Goal: Task Accomplishment & Management: Manage account settings

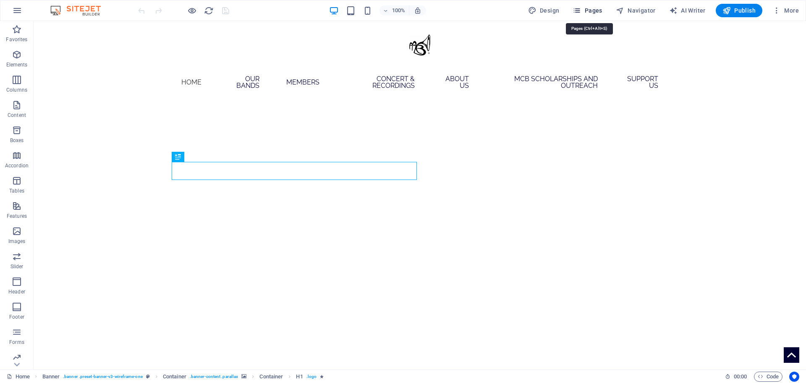
click at [576, 12] on icon "button" at bounding box center [577, 10] width 8 height 8
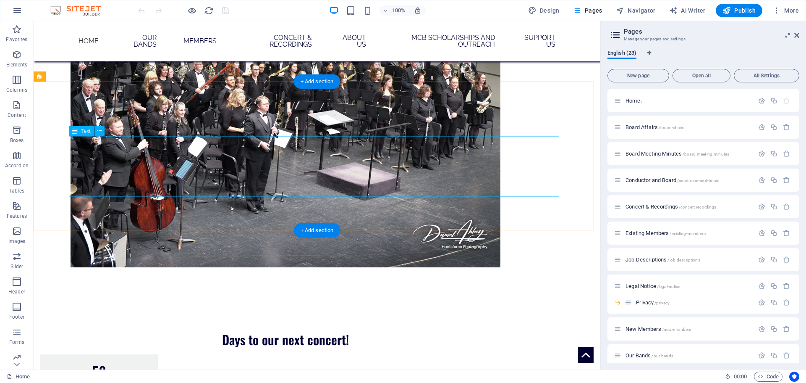
scroll to position [714, 0]
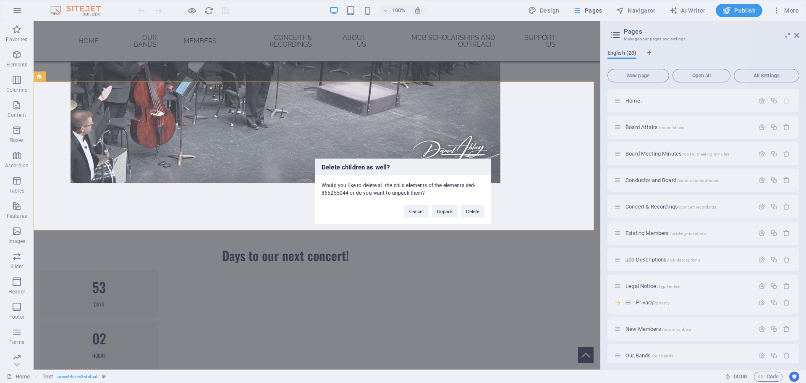
click at [460, 209] on div "Cancel Unpack Delete" at bounding box center [444, 206] width 93 height 21
click at [466, 205] on button "Delete" at bounding box center [473, 210] width 24 height 13
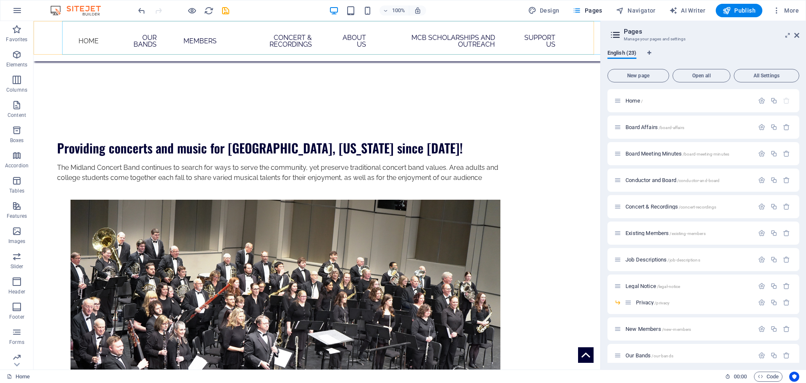
scroll to position [378, 0]
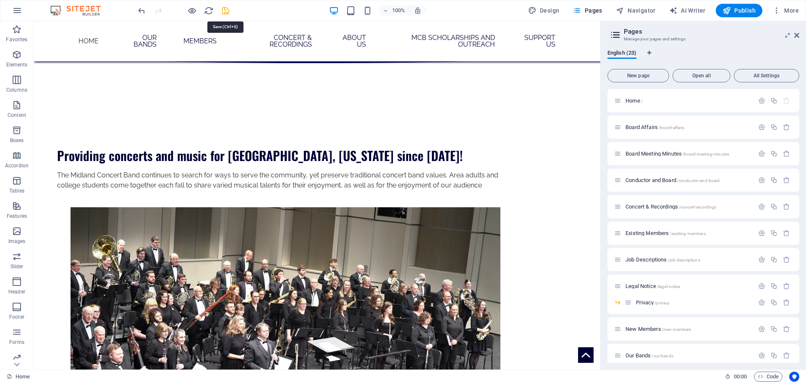
click at [222, 10] on icon "save" at bounding box center [226, 11] width 10 height 10
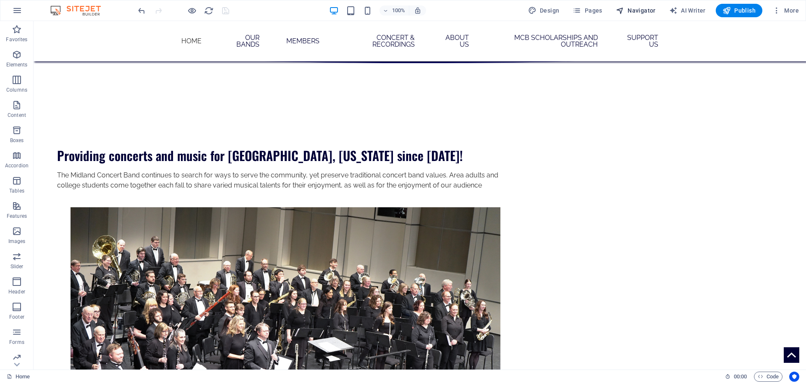
click at [634, 10] on span "Navigator" at bounding box center [636, 10] width 40 height 8
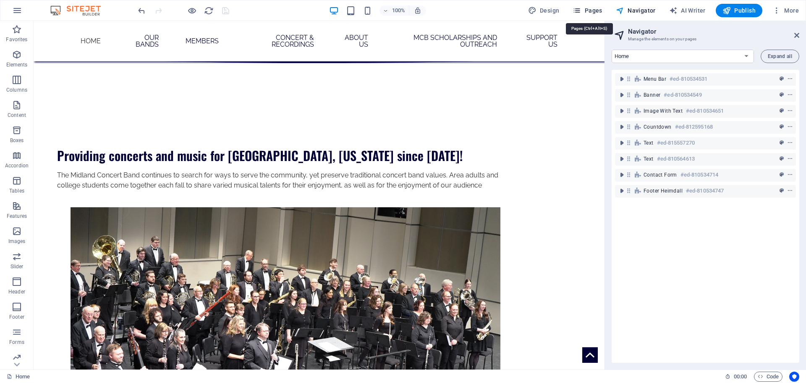
click at [602, 9] on span "Pages" at bounding box center [587, 10] width 29 height 8
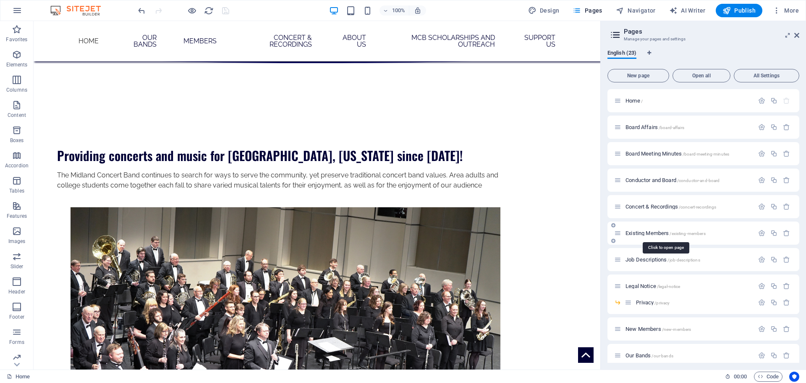
click at [636, 232] on span "Existing Members /existing-members" at bounding box center [666, 233] width 80 height 6
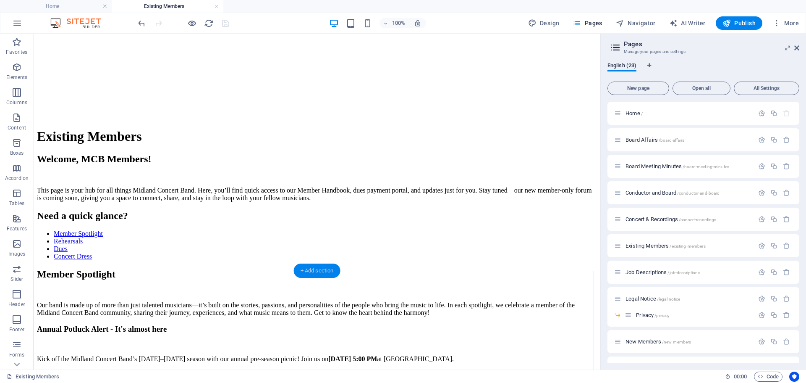
scroll to position [210, 0]
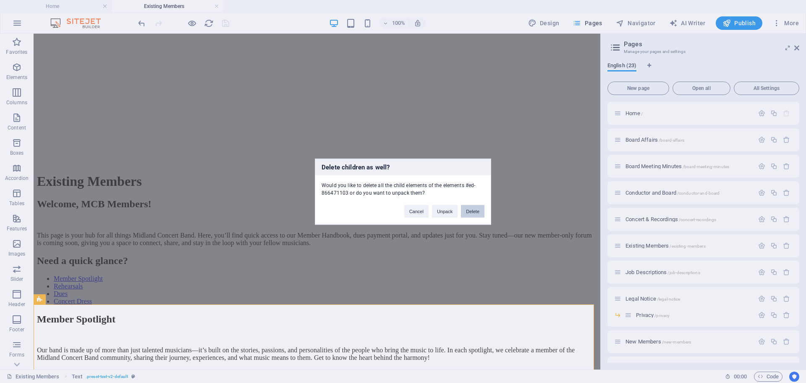
drag, startPoint x: 468, startPoint y: 214, endPoint x: 202, endPoint y: 103, distance: 287.8
click at [468, 214] on button "Delete" at bounding box center [473, 210] width 24 height 13
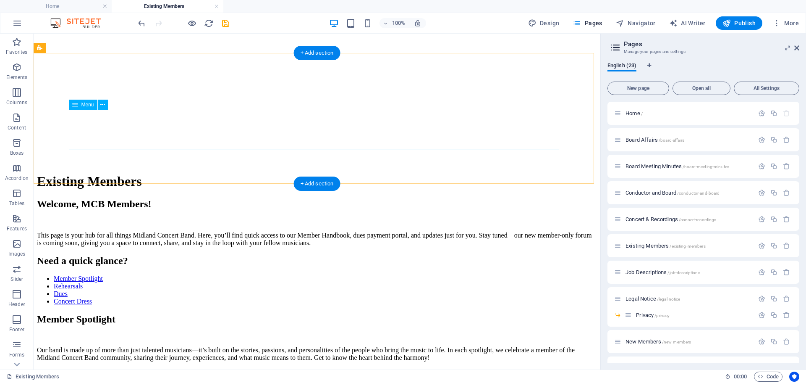
click at [120, 275] on nav "Member Spotlight Rehearsals Dues Concert Dress" at bounding box center [317, 290] width 560 height 30
click at [86, 104] on span "Menu" at bounding box center [87, 104] width 13 height 5
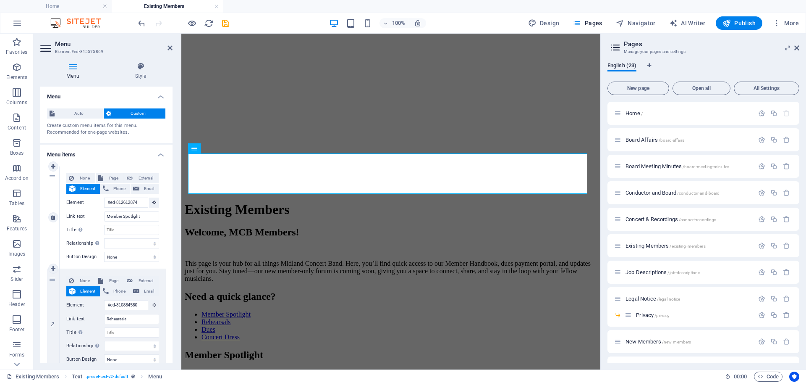
scroll to position [176, 0]
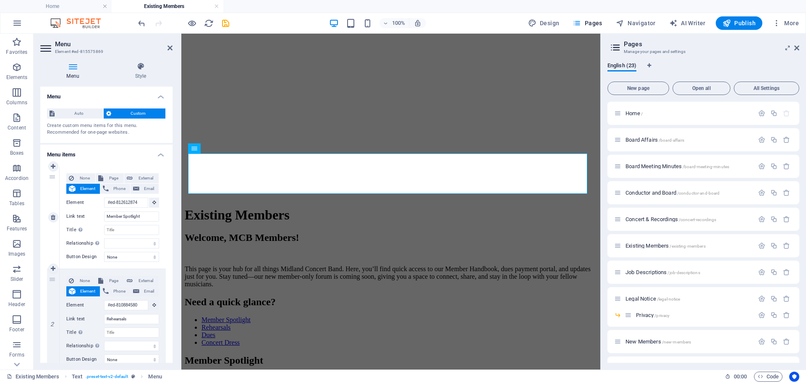
click at [152, 250] on div "None Page External Element Phone Email Page Home Board Affairs Board Meeting Mi…" at bounding box center [113, 217] width 106 height 102
click at [149, 252] on select "None Default Primary Secondary" at bounding box center [131, 257] width 55 height 10
click at [144, 238] on select "alternate author bookmark external help license next nofollow noreferrer noopen…" at bounding box center [131, 243] width 55 height 10
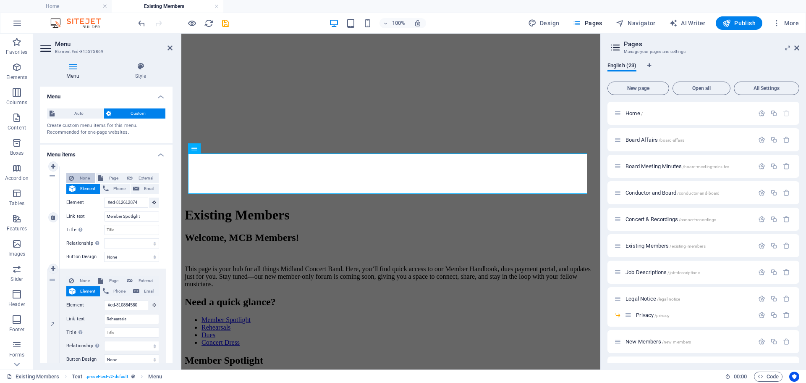
click at [76, 176] on button "None" at bounding box center [80, 178] width 29 height 10
select select
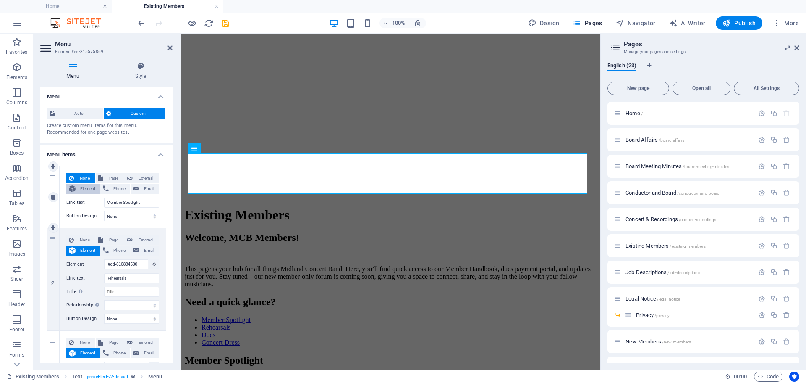
click at [89, 185] on span "Element" at bounding box center [87, 188] width 19 height 10
select select
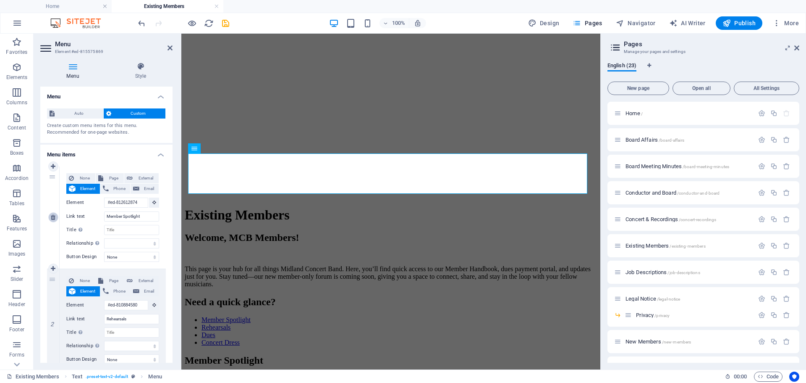
scroll to position [0, 0]
click at [57, 218] on link at bounding box center [53, 217] width 10 height 10
type input "#ed-810884580"
type input "Rehearsals"
select select
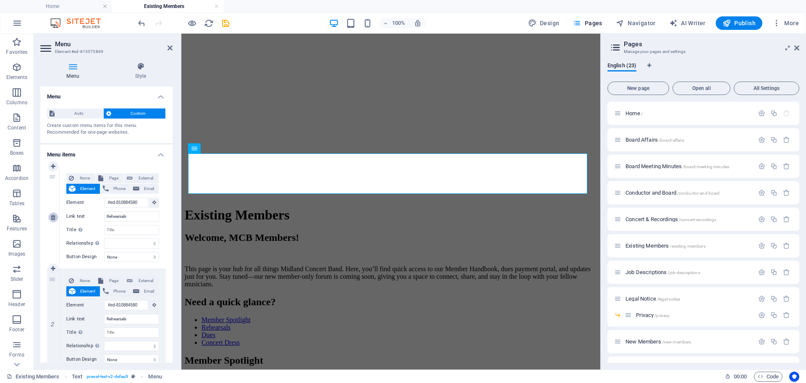
type input "#ed-810876552"
type input "Dues"
select select
type input "#ed-810884592"
type input "Concert Dress"
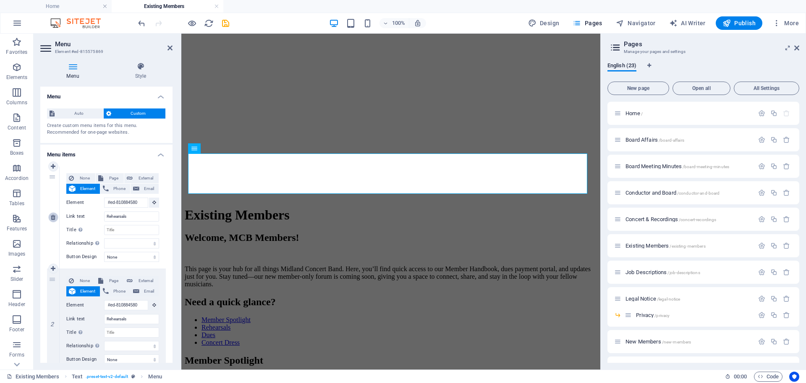
select select
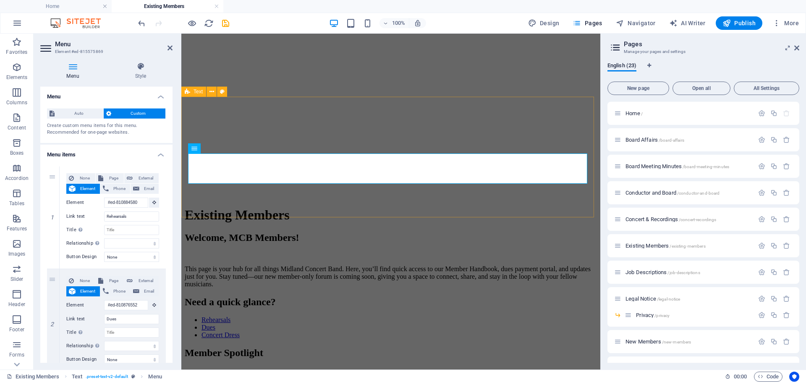
click at [261, 296] on div "Need a quick glance? Rehearsals Dues Concert Dress" at bounding box center [391, 317] width 412 height 42
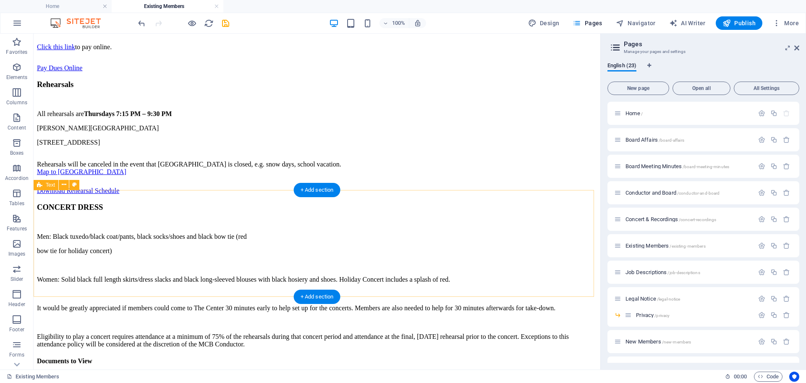
scroll to position [1100, 0]
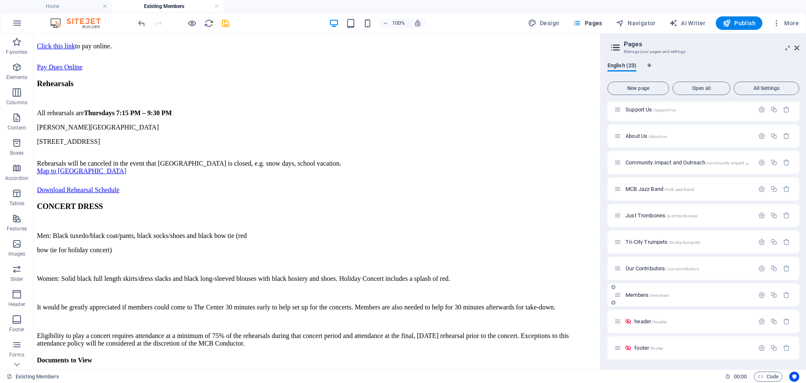
click at [634, 296] on span "Members /members" at bounding box center [648, 294] width 44 height 6
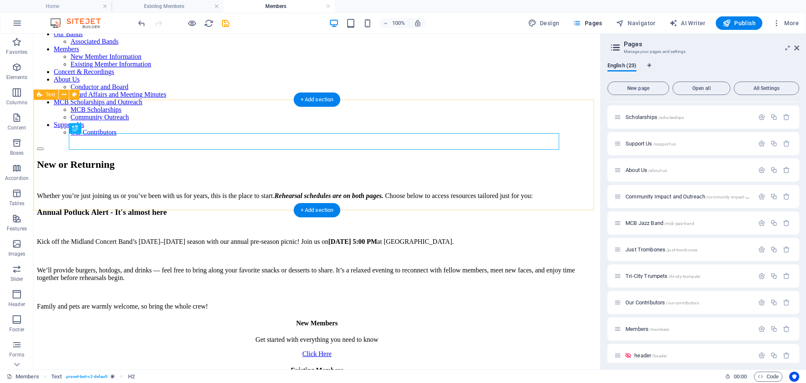
scroll to position [85, 0]
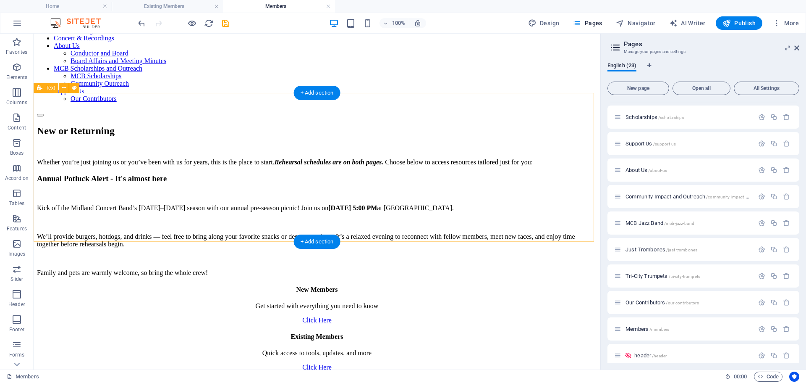
click at [176, 174] on div "Annual Potluck Alert - It's almost here Kick off the Midland Concert Band’s 202…" at bounding box center [317, 225] width 560 height 103
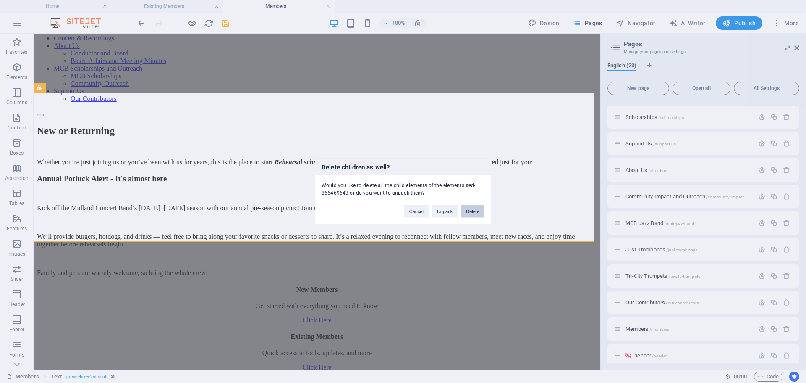
click at [466, 208] on button "Delete" at bounding box center [473, 210] width 24 height 13
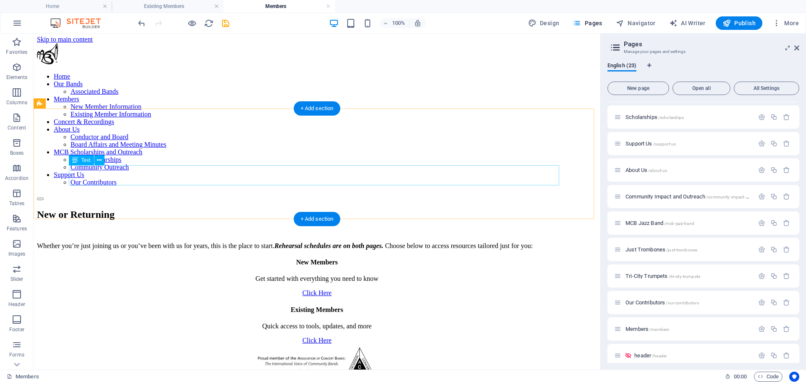
scroll to position [0, 0]
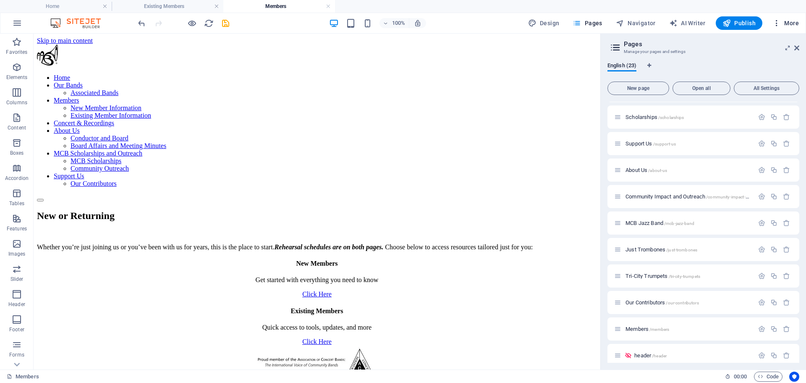
click at [776, 23] on icon "button" at bounding box center [777, 23] width 8 height 8
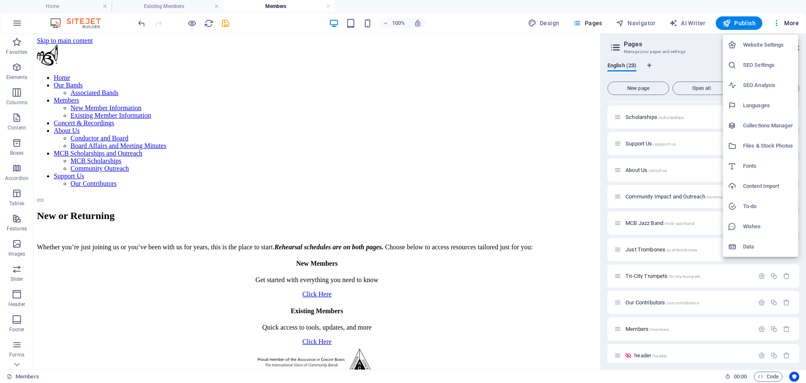
click at [226, 25] on div at bounding box center [403, 191] width 806 height 383
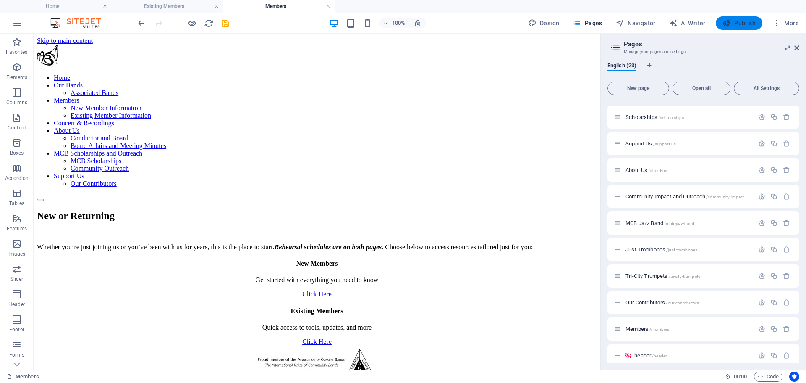
click at [736, 20] on button "Publish" at bounding box center [739, 22] width 47 height 13
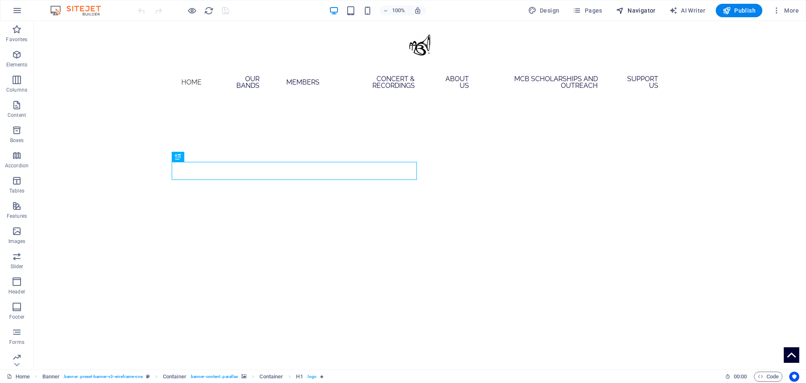
click at [645, 15] on button "Navigator" at bounding box center [636, 10] width 47 height 13
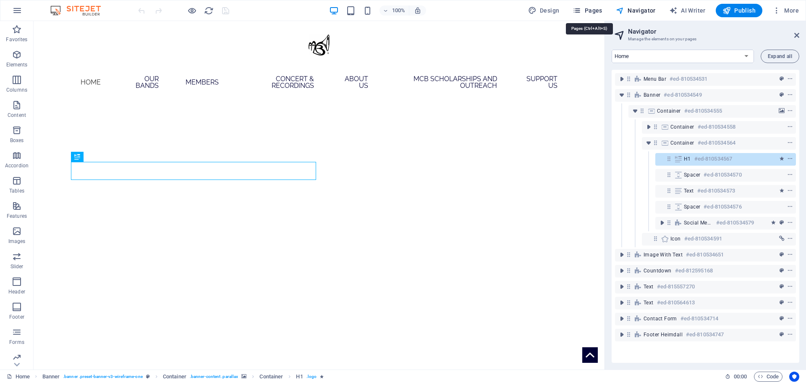
click at [581, 8] on icon "button" at bounding box center [577, 10] width 8 height 8
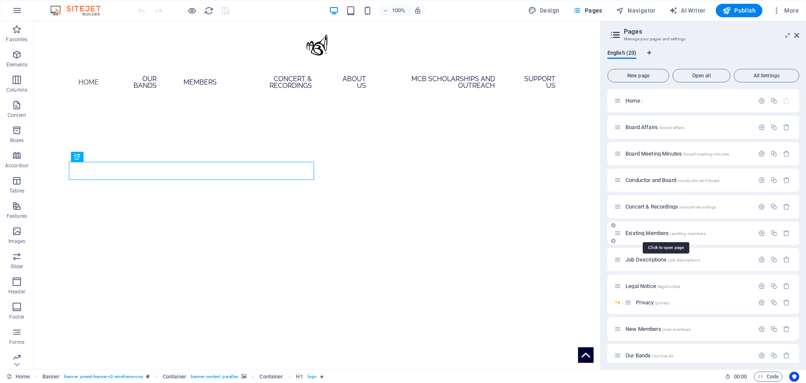
click at [640, 234] on span "Existing Members /existing-members" at bounding box center [666, 233] width 80 height 6
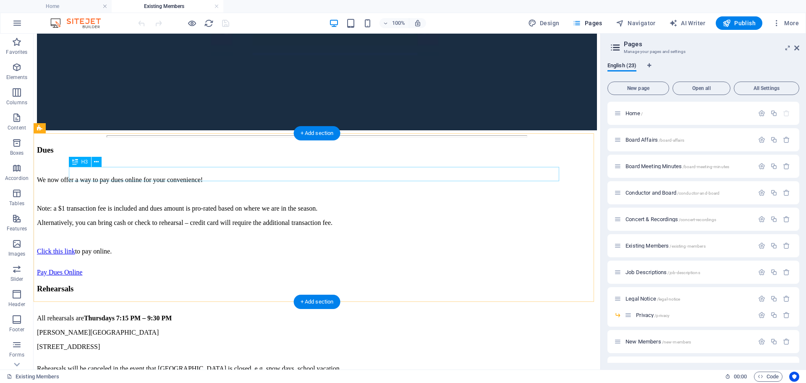
scroll to position [924, 0]
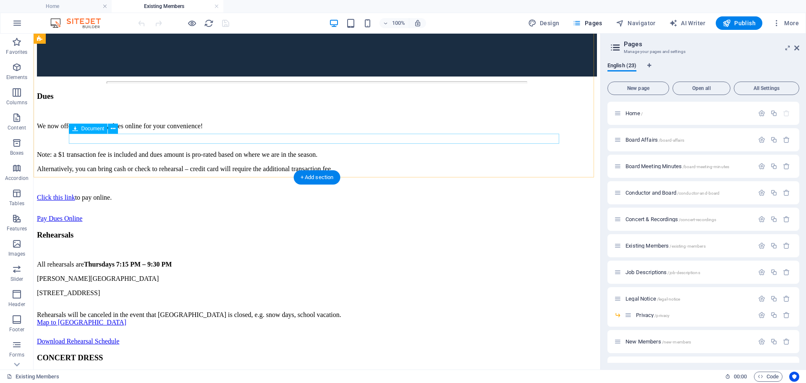
click at [222, 337] on div "Download Rehearsal Schedule 24.42 KB" at bounding box center [317, 341] width 560 height 8
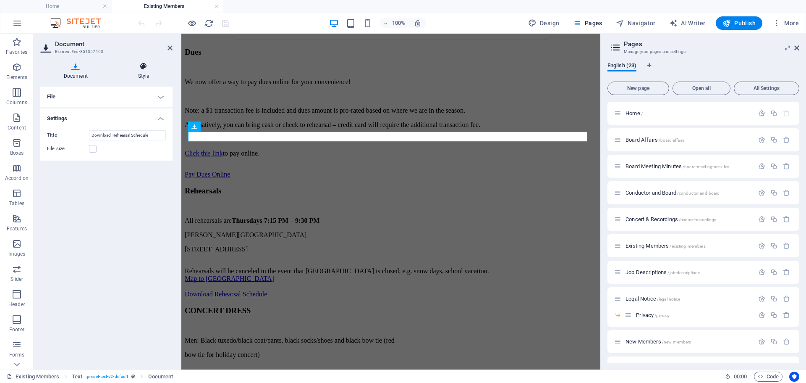
click at [136, 72] on h4 "Style" at bounding box center [144, 71] width 58 height 18
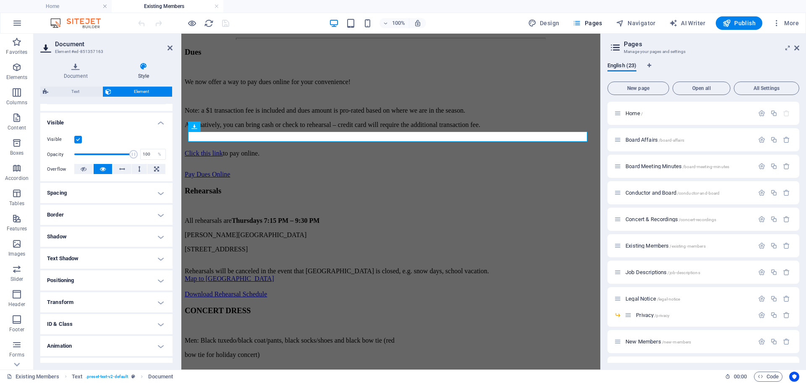
scroll to position [84, 0]
click at [93, 191] on h4 "Spacing" at bounding box center [106, 190] width 132 height 20
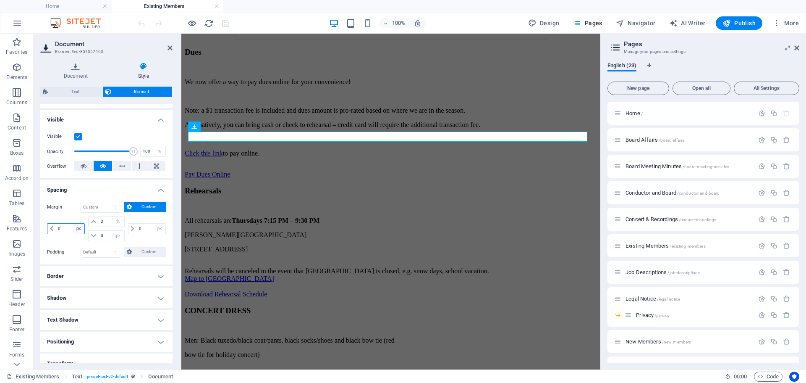
click at [73, 229] on select "auto px % rem vw vh" at bounding box center [79, 228] width 12 height 10
select select "auto"
click at [73, 223] on select "auto px % rem vw vh" at bounding box center [79, 228] width 12 height 10
select select "DISABLED_OPTION_VALUE"
click at [228, 21] on icon "save" at bounding box center [226, 23] width 10 height 10
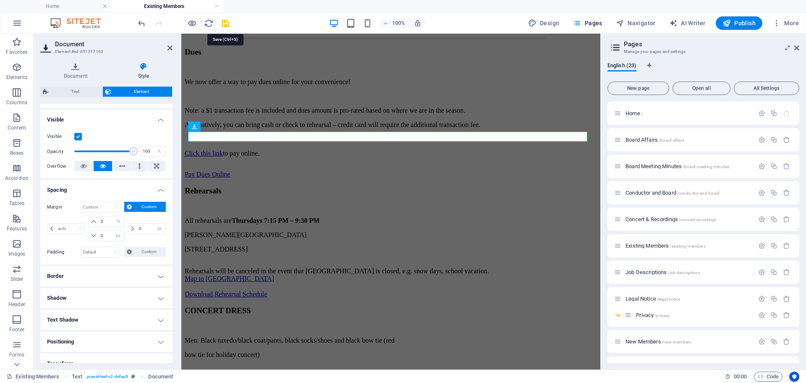
scroll to position [924, 0]
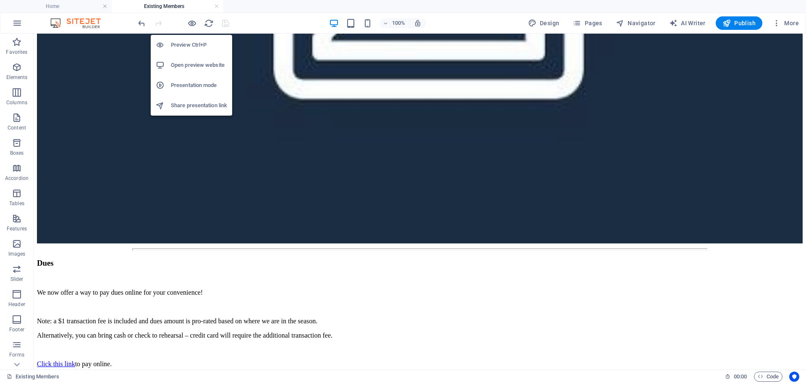
click at [180, 73] on li "Open preview website" at bounding box center [191, 65] width 81 height 20
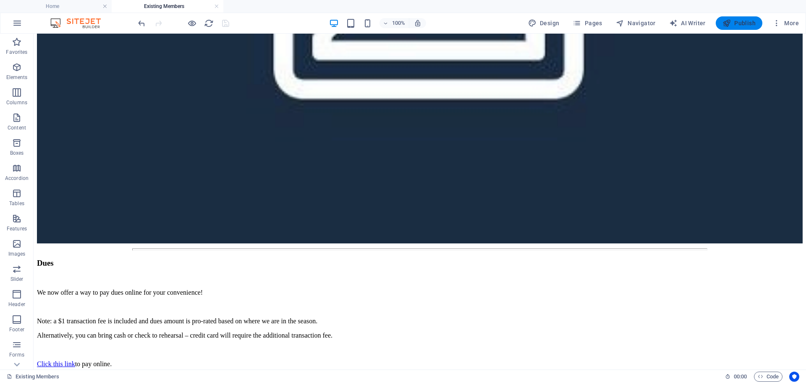
click at [737, 24] on span "Publish" at bounding box center [739, 23] width 33 height 8
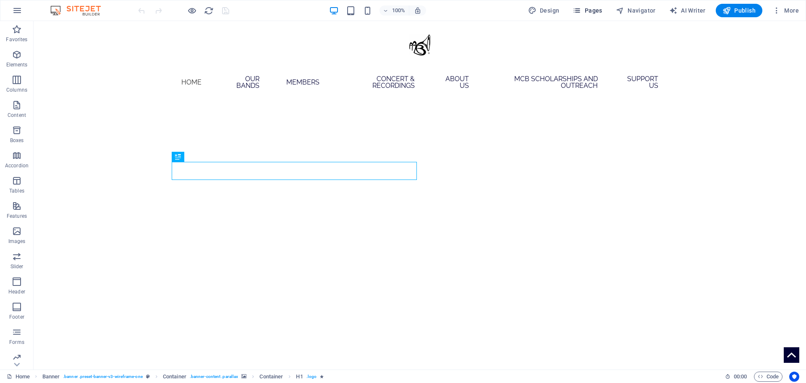
click at [578, 5] on button "Pages" at bounding box center [587, 10] width 36 height 13
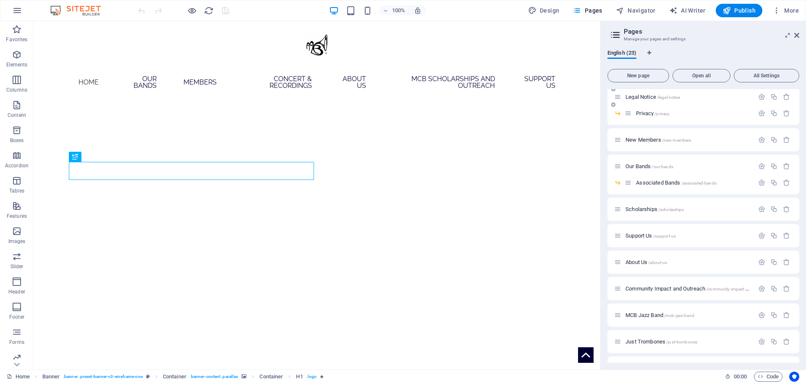
scroll to position [63, 0]
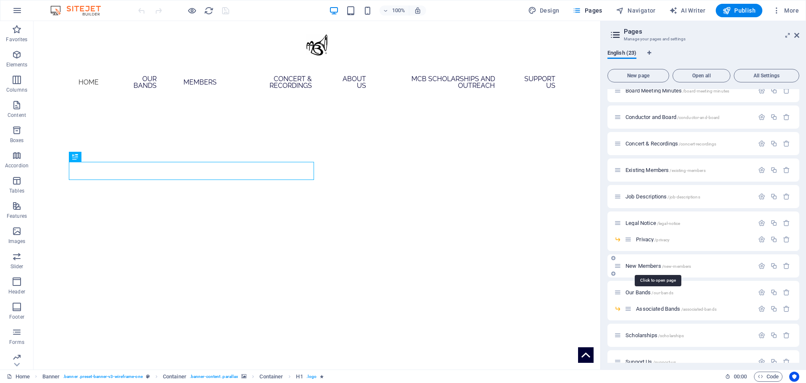
click at [637, 263] on span "New Members /new-members" at bounding box center [659, 265] width 66 height 6
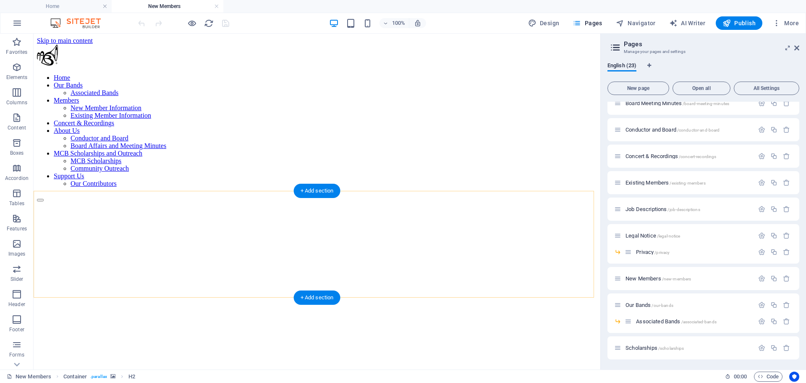
scroll to position [504, 0]
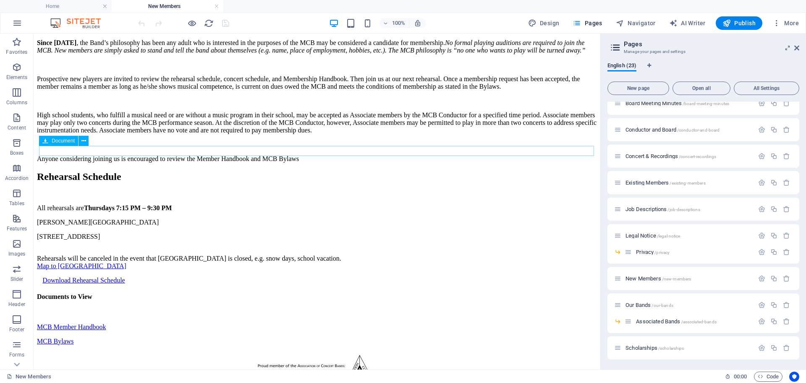
click at [157, 276] on div "Download Rehearsal Schedule 24.42 KB" at bounding box center [319, 280] width 555 height 8
select select "%"
select select "px"
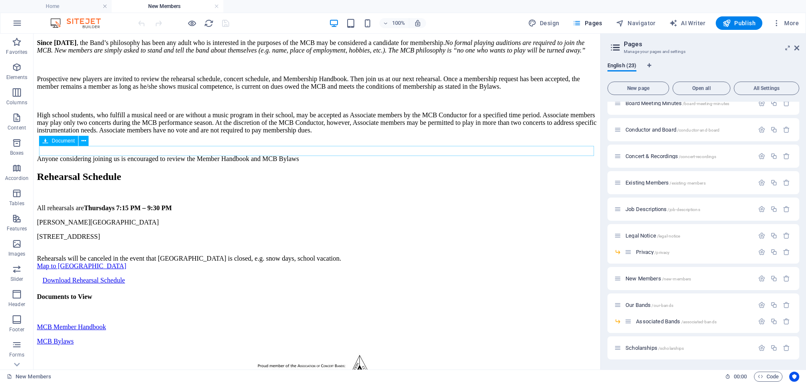
select select "px"
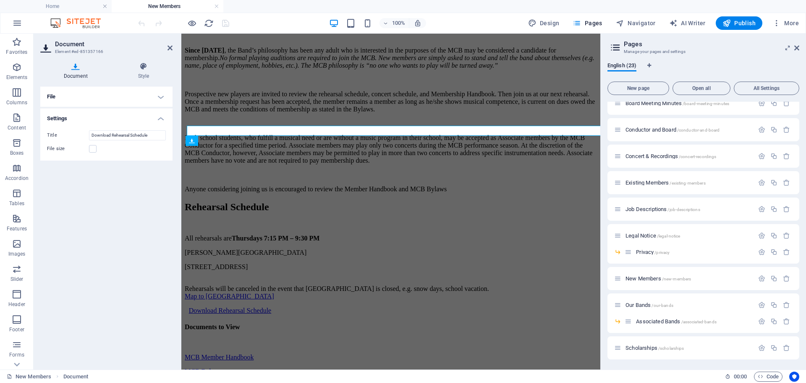
scroll to position [524, 0]
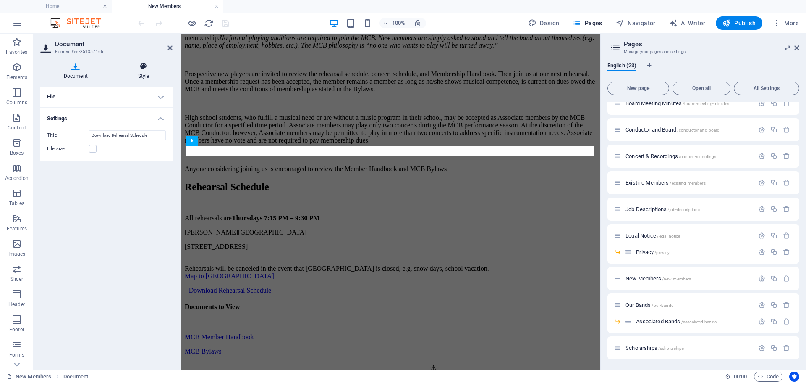
click at [137, 67] on icon at bounding box center [144, 66] width 58 height 8
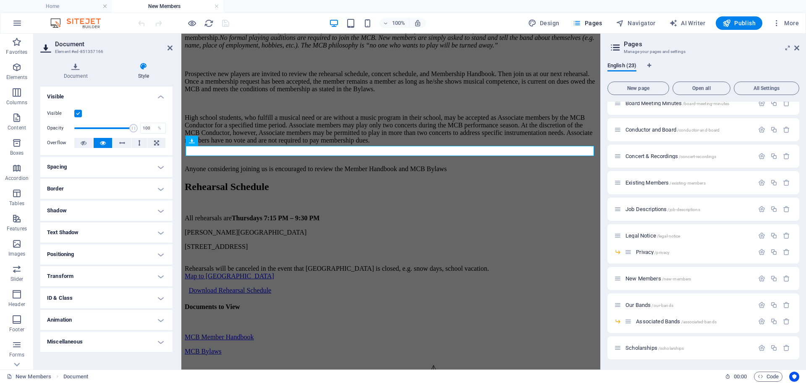
click at [68, 173] on h4 "Spacing" at bounding box center [106, 167] width 132 height 20
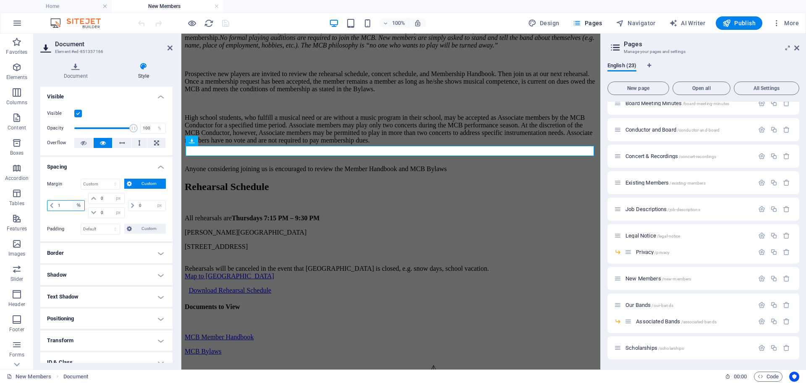
click at [77, 205] on select "auto px % rem vw vh" at bounding box center [79, 205] width 12 height 10
select select "auto"
click at [73, 200] on select "auto px % rem vw vh" at bounding box center [79, 205] width 12 height 10
click at [71, 205] on select "auto px % rem vw vh" at bounding box center [65, 205] width 37 height 10
select select "rem"
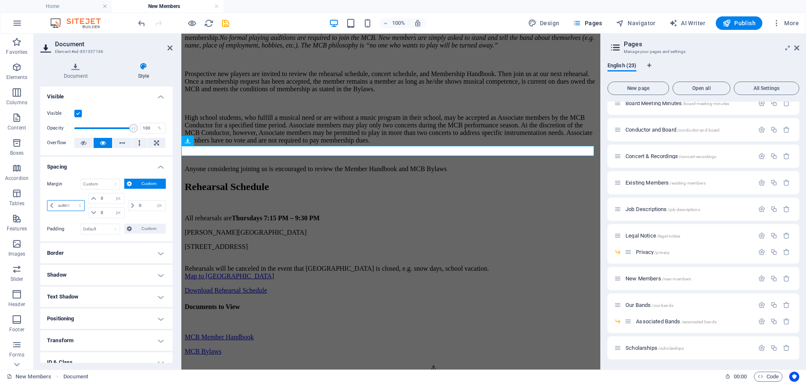
click at [72, 200] on select "auto px % rem vw vh" at bounding box center [65, 205] width 37 height 10
click at [63, 205] on input "5" at bounding box center [70, 205] width 29 height 10
type input "1"
click at [76, 202] on select "auto px % rem vw vh" at bounding box center [79, 205] width 12 height 10
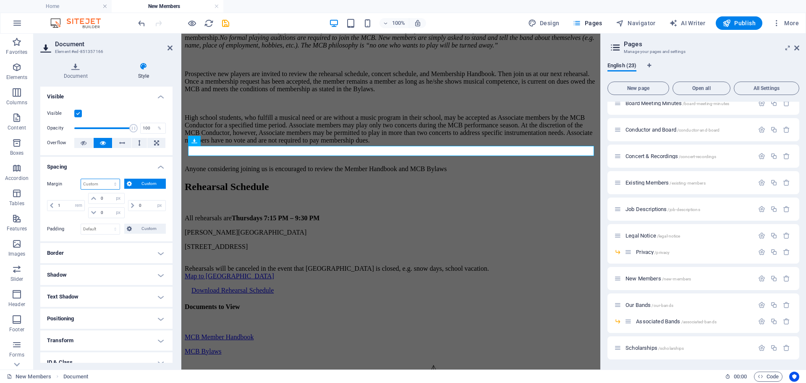
click at [112, 186] on select "Default auto px % rem vw vh Custom" at bounding box center [100, 184] width 39 height 10
click at [81, 179] on select "Default auto px % rem vw vh Custom" at bounding box center [100, 184] width 39 height 10
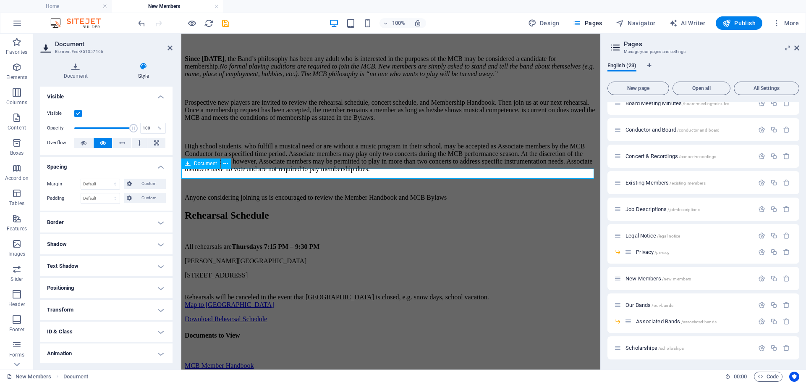
scroll to position [482, 0]
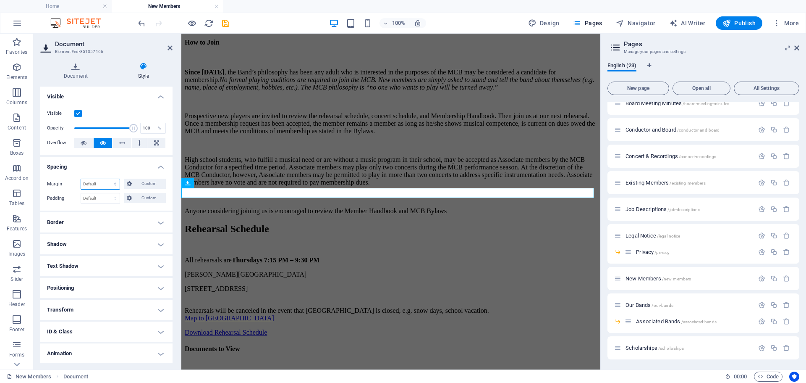
click at [111, 186] on select "Default auto px % rem vw vh Custom" at bounding box center [100, 184] width 39 height 10
select select "rem"
click at [107, 179] on select "Default auto px % rem vw vh Custom" at bounding box center [100, 184] width 39 height 10
type input "0"
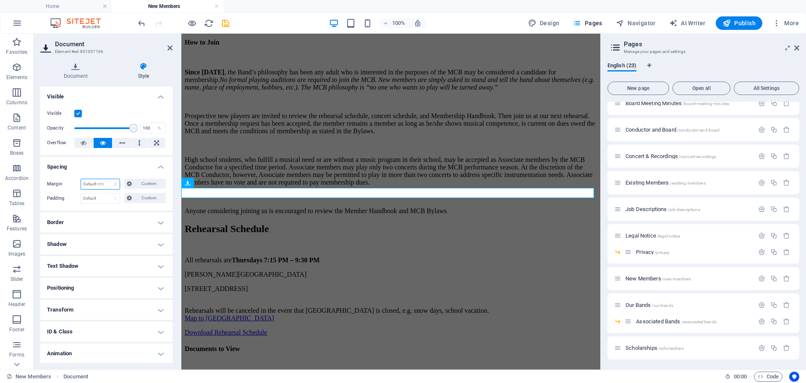
select select "rem"
type input "0"
select select "rem"
type input "0"
select select "rem"
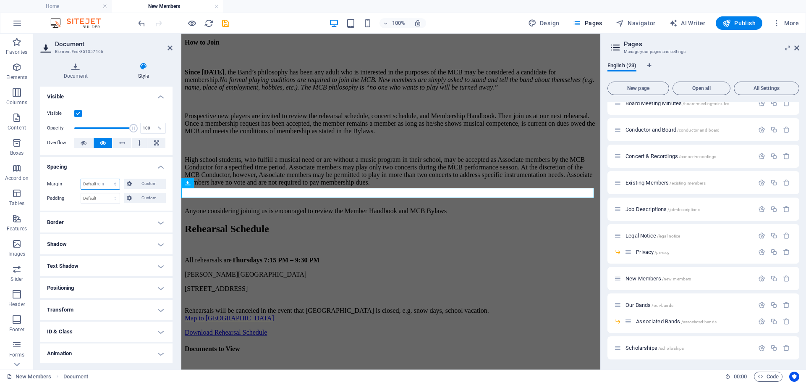
type input "0"
select select "rem"
click at [131, 188] on icon at bounding box center [129, 183] width 5 height 10
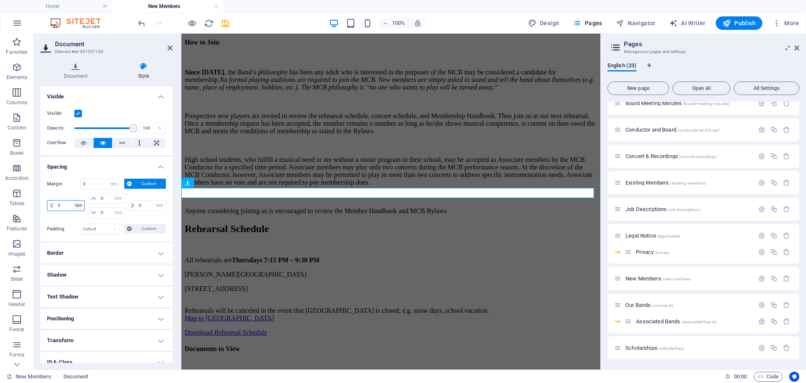
click at [76, 204] on select "auto px % rem vw vh" at bounding box center [79, 205] width 12 height 10
click at [222, 345] on div "Documents to View MCB Member Handbook 22.54 KB MCB Bylaws 117.4 KB" at bounding box center [391, 371] width 412 height 52
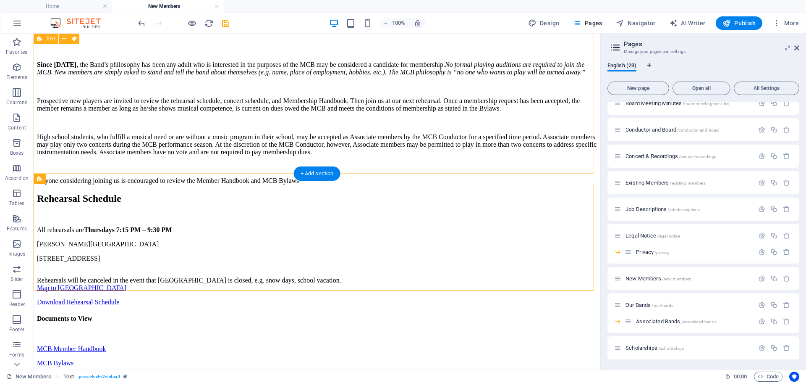
scroll to position [440, 0]
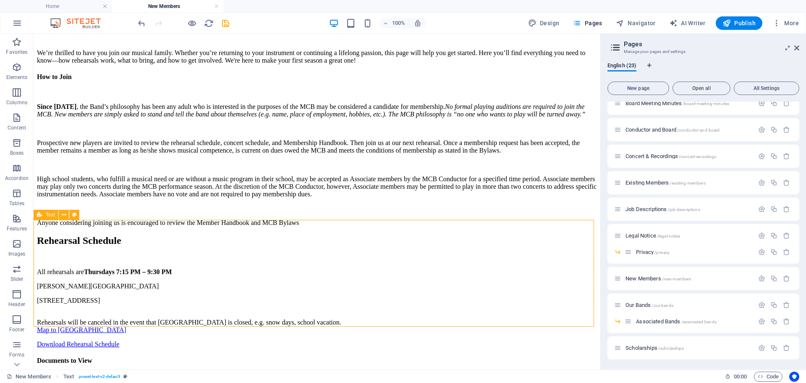
click at [43, 215] on div "Text" at bounding box center [46, 215] width 25 height 10
click at [160, 340] on div "Download Rehearsal Schedule 24.42 KB" at bounding box center [317, 344] width 560 height 8
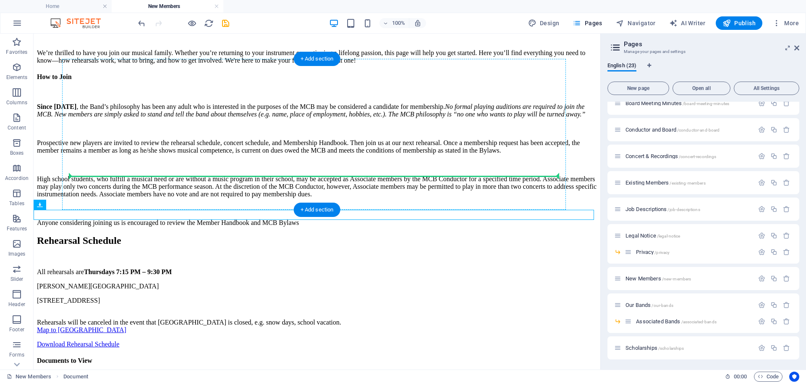
drag, startPoint x: 75, startPoint y: 239, endPoint x: 105, endPoint y: 173, distance: 72.5
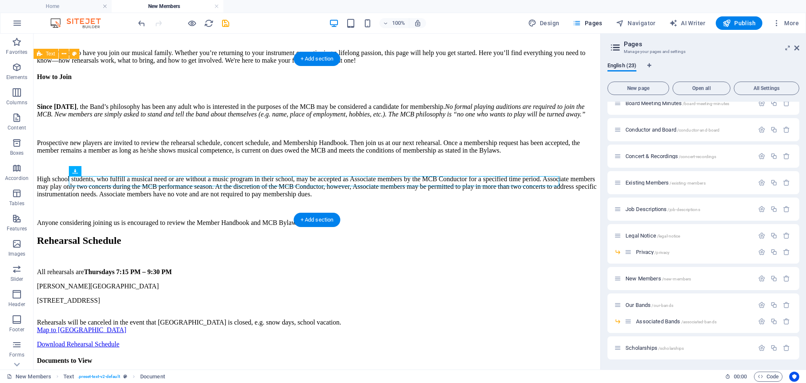
click at [122, 235] on div "Rehearsal Schedule All rehearsals are Thursdays 7:15 PM – 9:30 PM [PERSON_NAME]…" at bounding box center [317, 291] width 560 height 113
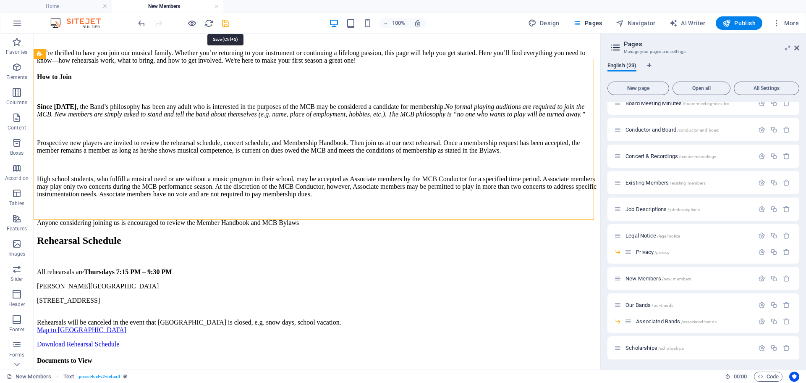
click at [225, 20] on icon "save" at bounding box center [226, 23] width 10 height 10
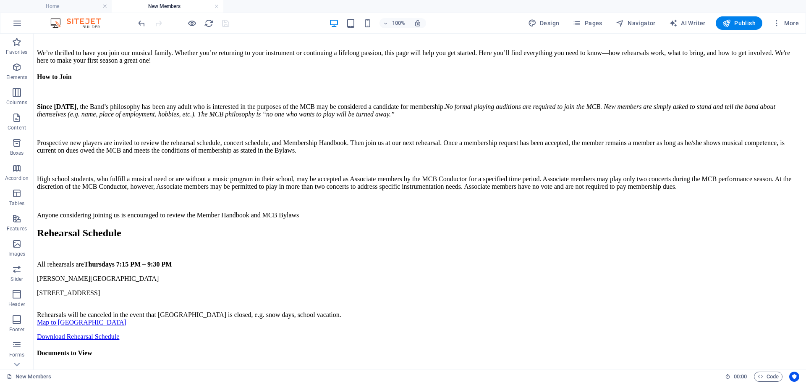
click at [751, 13] on div "100% Design Pages Navigator AI Writer Publish More" at bounding box center [402, 23] width 805 height 20
click at [740, 25] on span "Publish" at bounding box center [739, 23] width 33 height 8
